Goal: Check status

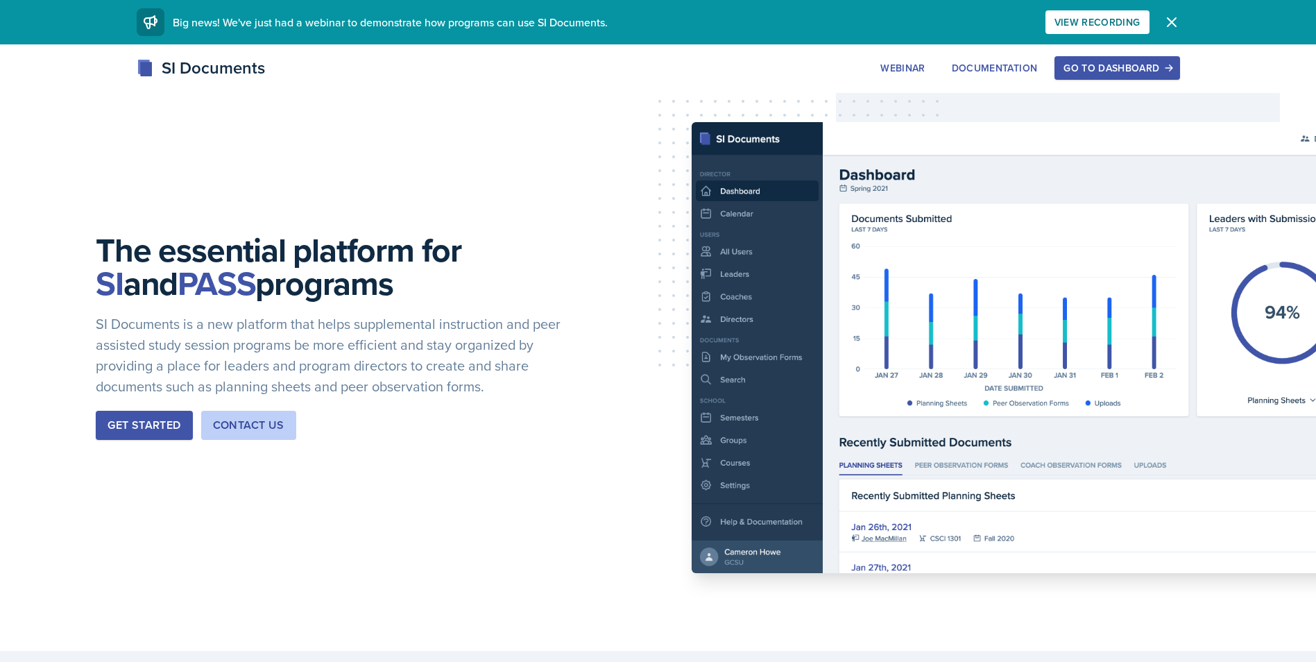
click at [1151, 69] on div "Go to Dashboard" at bounding box center [1116, 67] width 107 height 11
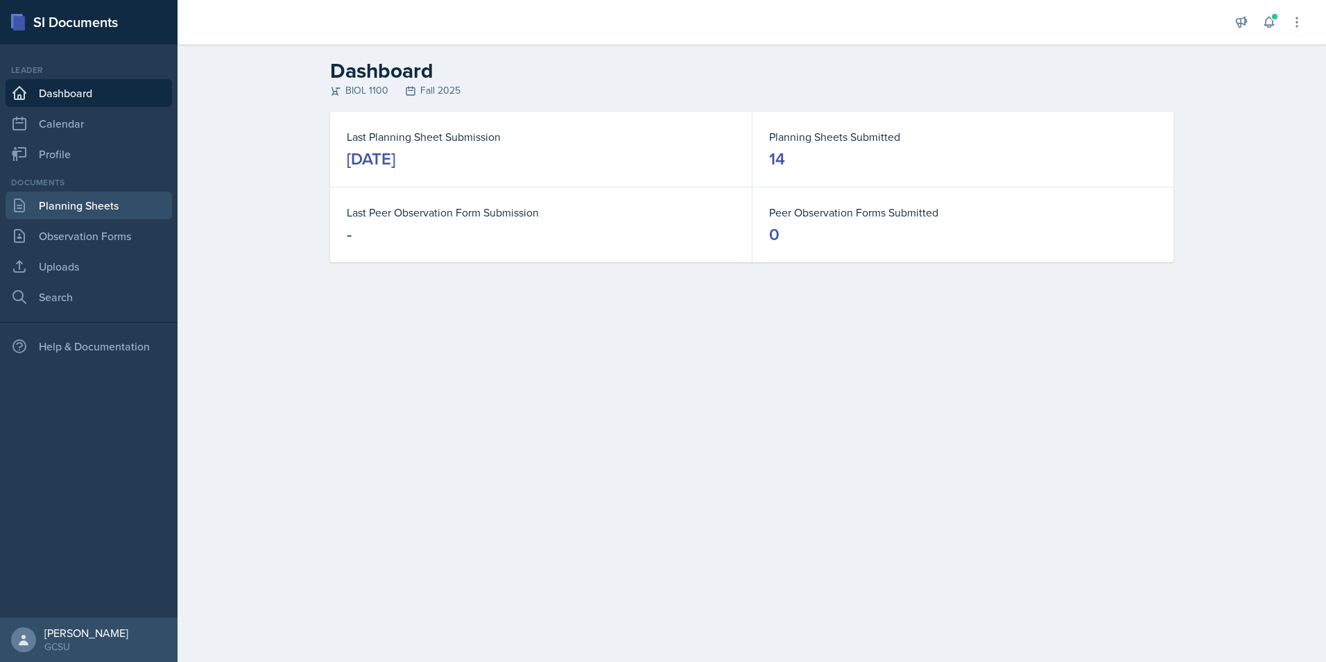
click at [77, 206] on link "Planning Sheets" at bounding box center [89, 205] width 166 height 28
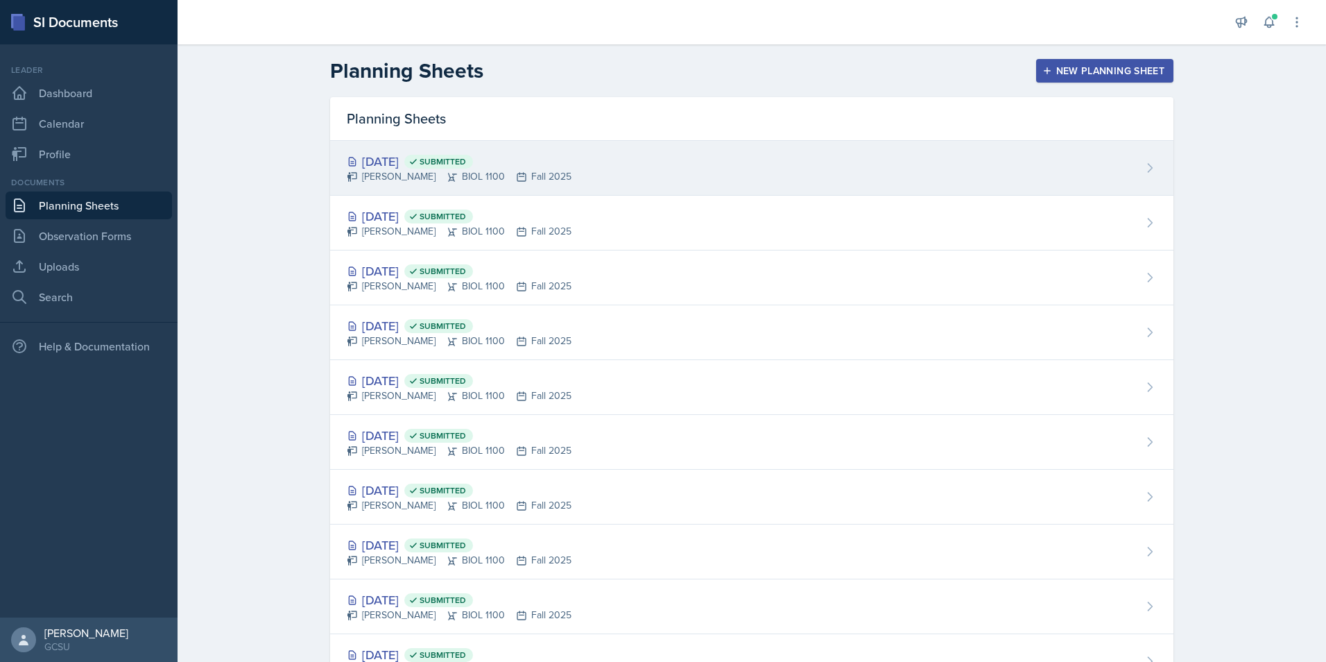
click at [396, 159] on div "[DATE] Submitted" at bounding box center [459, 161] width 225 height 19
